Goal: Information Seeking & Learning: Learn about a topic

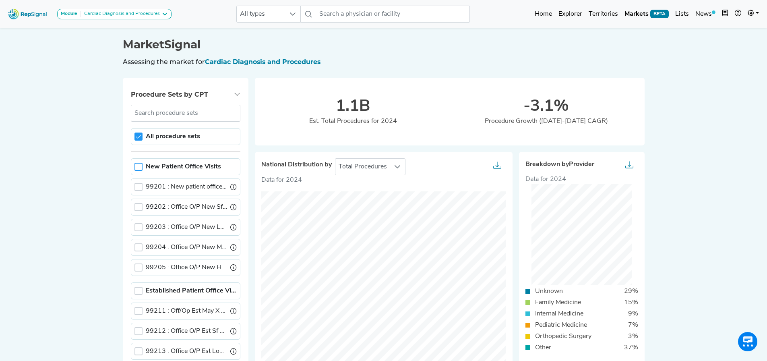
click at [138, 166] on div at bounding box center [138, 167] width 8 height 8
click at [140, 128] on div "All procedure sets" at bounding box center [185, 136] width 109 height 17
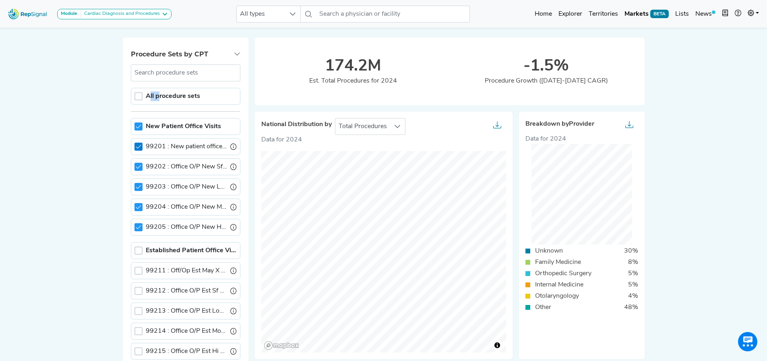
scroll to position [4, 3]
click at [92, 146] on div "Module Cardiac Diagnosis and Procedures AV Access Airway Clearance Ambulatory […" at bounding box center [383, 355] width 767 height 790
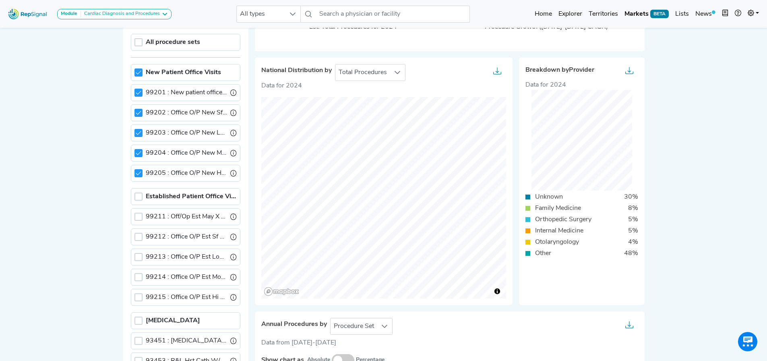
scroll to position [81, 0]
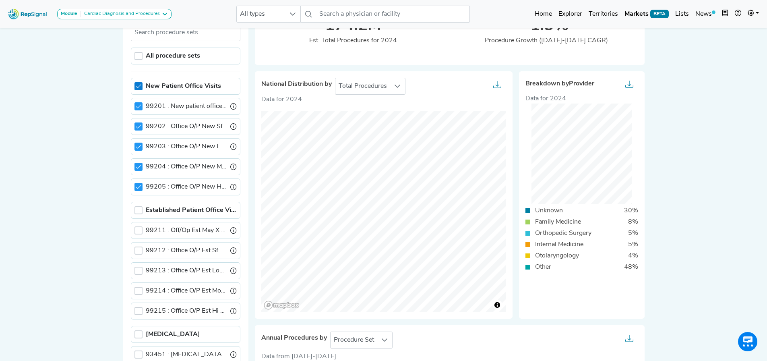
click at [139, 85] on icon at bounding box center [139, 86] width 6 height 6
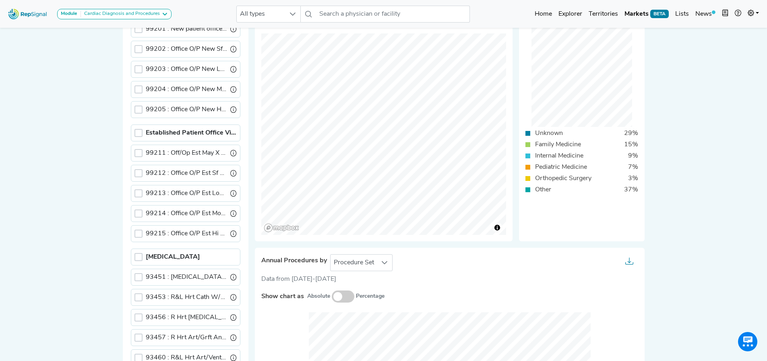
scroll to position [161, 0]
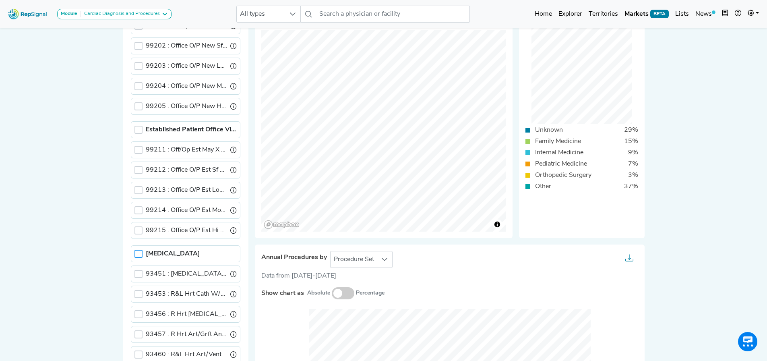
click at [138, 254] on div at bounding box center [138, 254] width 8 height 8
drag, startPoint x: 139, startPoint y: 252, endPoint x: 109, endPoint y: 227, distance: 38.7
click at [139, 252] on icon at bounding box center [139, 254] width 6 height 6
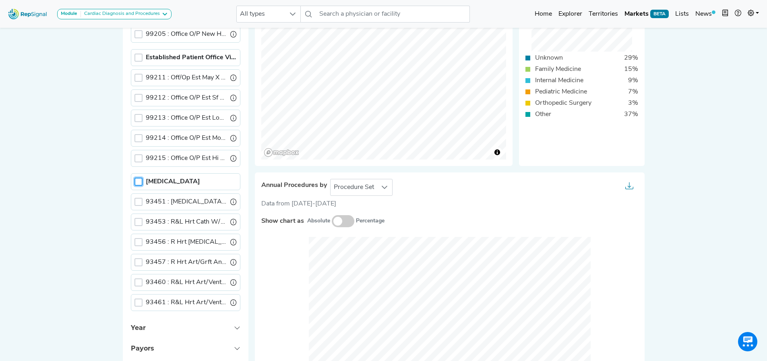
scroll to position [228, 0]
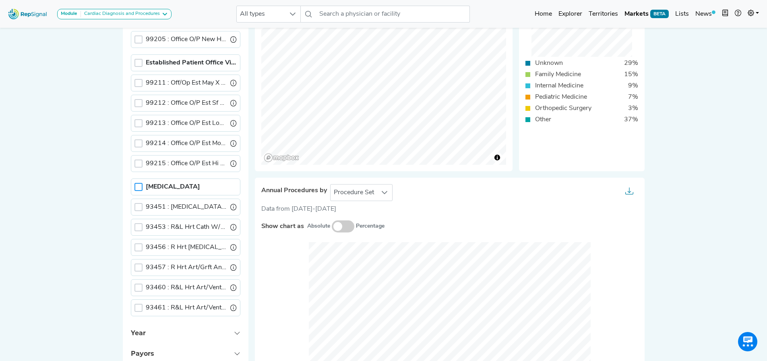
click at [137, 188] on div at bounding box center [138, 187] width 8 height 8
click at [372, 191] on span "Procedure Set" at bounding box center [353, 192] width 47 height 16
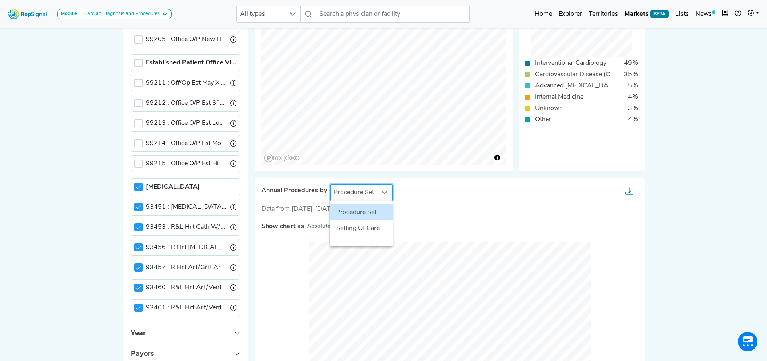
scroll to position [228, 6]
drag, startPoint x: 365, startPoint y: 228, endPoint x: 407, endPoint y: 203, distance: 48.7
click at [365, 228] on li "Setting Of Care" at bounding box center [361, 228] width 63 height 16
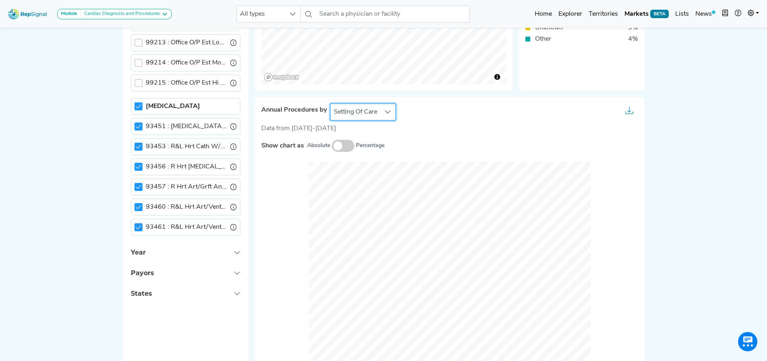
click at [334, 152] on div at bounding box center [449, 262] width 377 height 221
click at [335, 146] on span at bounding box center [343, 146] width 23 height 12
click at [332, 146] on input "checkbox" at bounding box center [332, 146] width 0 height 0
click at [336, 136] on div "Annual Procedures by Setting Of Care Data from [DATE]-[DATE] Show chart as Abso…" at bounding box center [449, 237] width 377 height 269
click at [336, 151] on span at bounding box center [343, 146] width 23 height 12
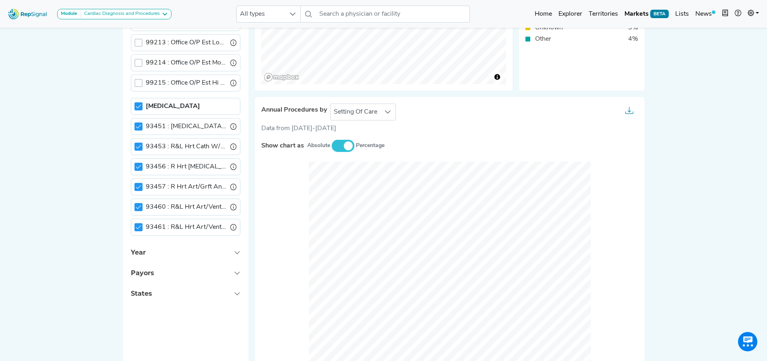
click at [332, 146] on input "checkbox" at bounding box center [332, 146] width 0 height 0
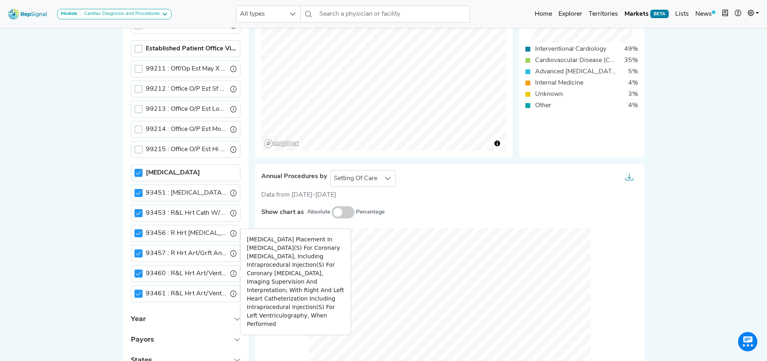
scroll to position [228, 6]
